Goal: Find specific page/section: Find specific page/section

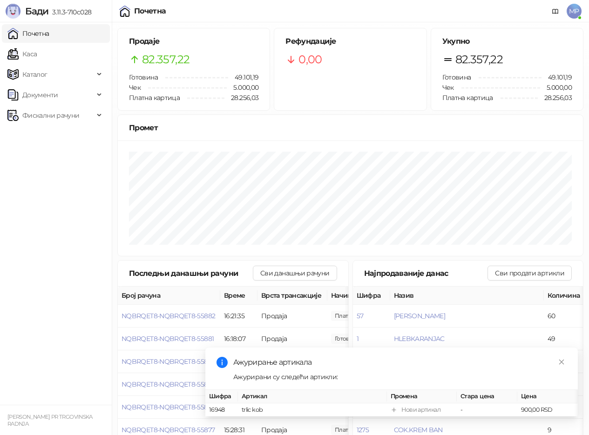
click at [37, 56] on link "Каса" at bounding box center [21, 54] width 29 height 19
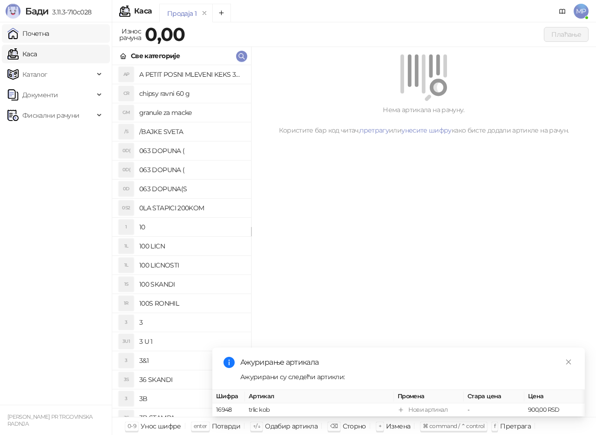
click at [43, 37] on link "Почетна" at bounding box center [28, 33] width 42 height 19
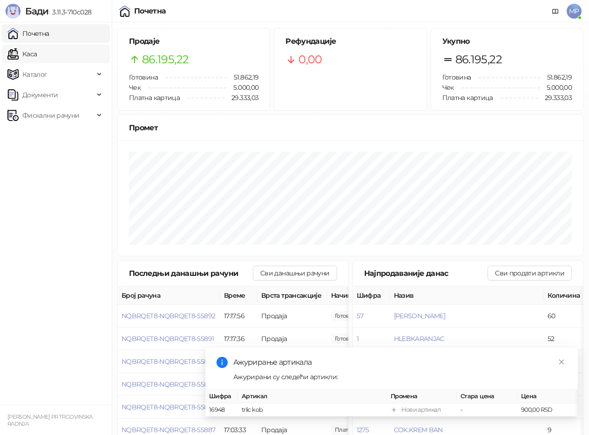
click at [37, 50] on link "Каса" at bounding box center [21, 54] width 29 height 19
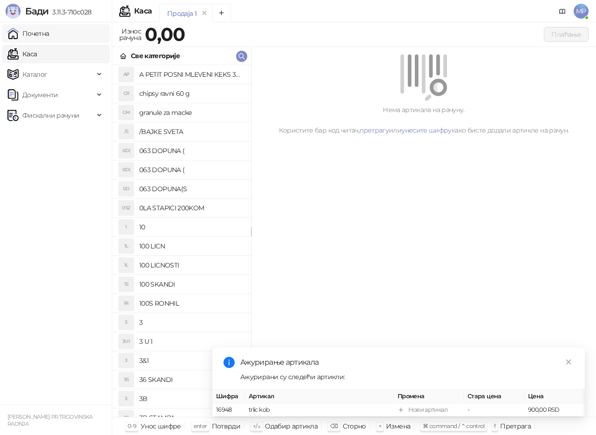
click at [49, 34] on link "Почетна" at bounding box center [28, 33] width 42 height 19
